Goal: Book appointment/travel/reservation

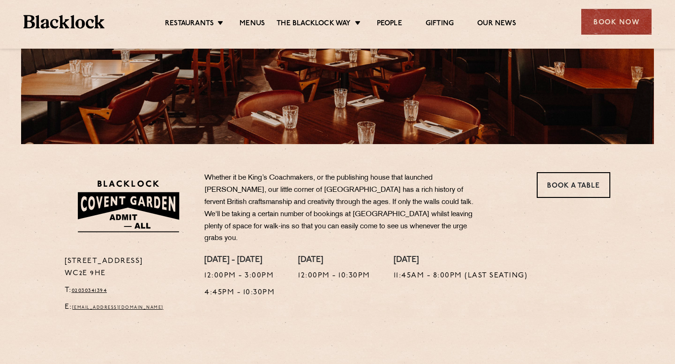
scroll to position [196, 0]
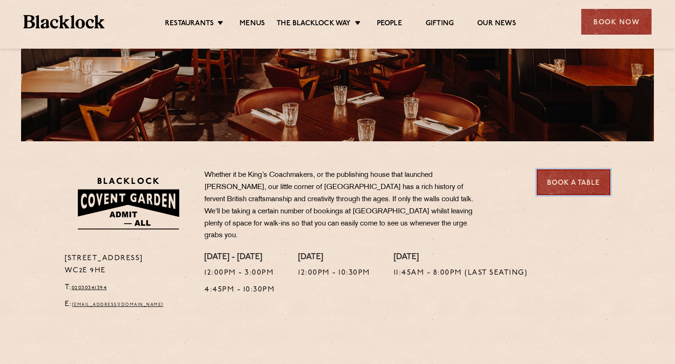
click at [557, 191] on link "Book a Table" at bounding box center [573, 183] width 74 height 26
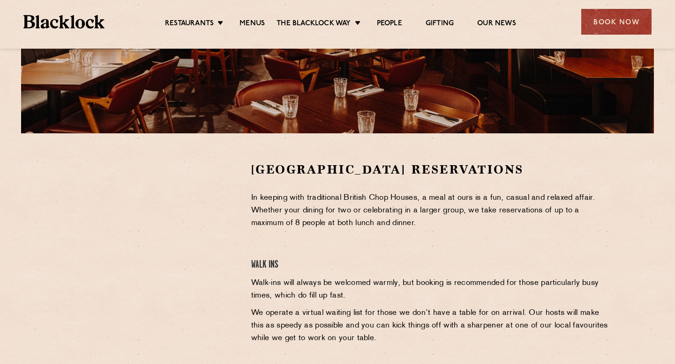
scroll to position [156, 0]
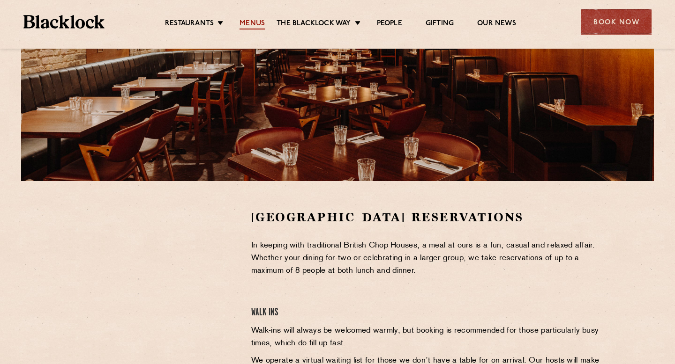
click at [261, 25] on link "Menus" at bounding box center [251, 24] width 25 height 10
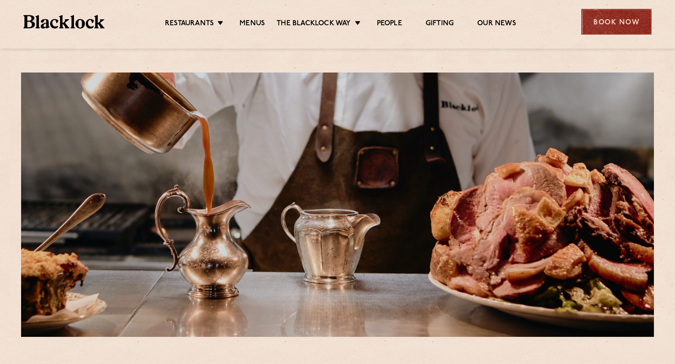
click at [600, 27] on div "Book Now" at bounding box center [616, 22] width 70 height 26
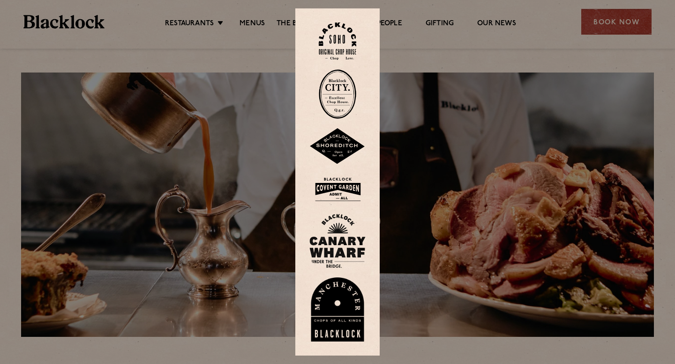
click at [345, 183] on img at bounding box center [337, 189] width 56 height 30
